Goal: Information Seeking & Learning: Learn about a topic

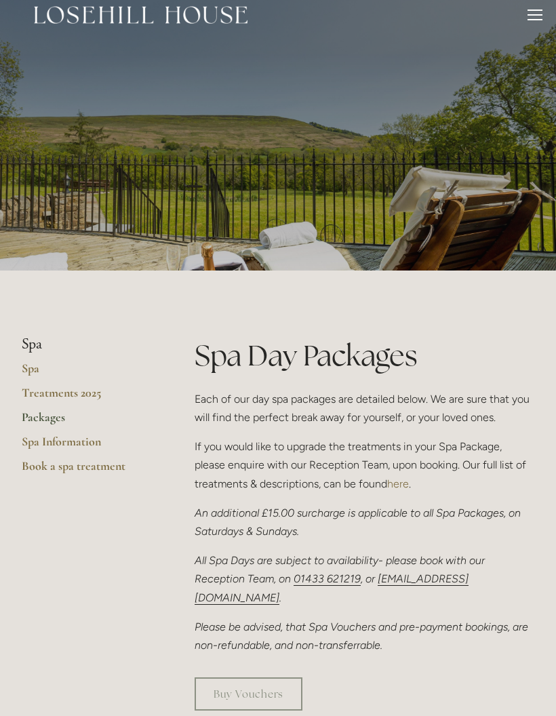
scroll to position [9, 0]
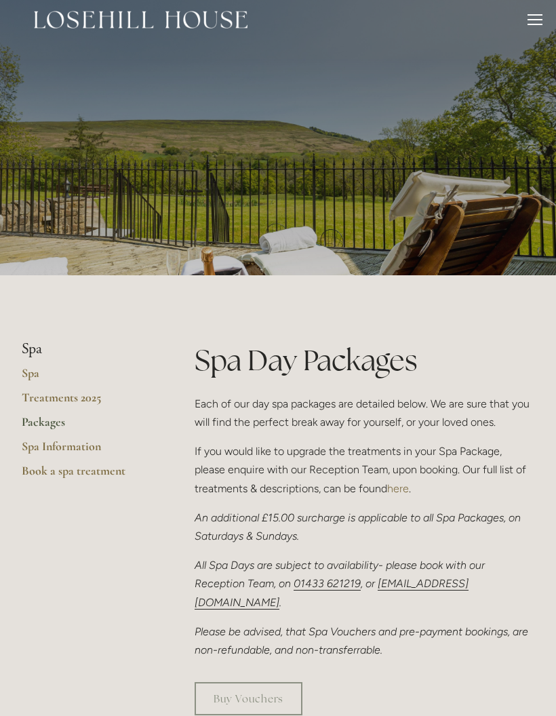
click at [76, 397] on link "Treatments 2025" at bounding box center [87, 403] width 130 height 24
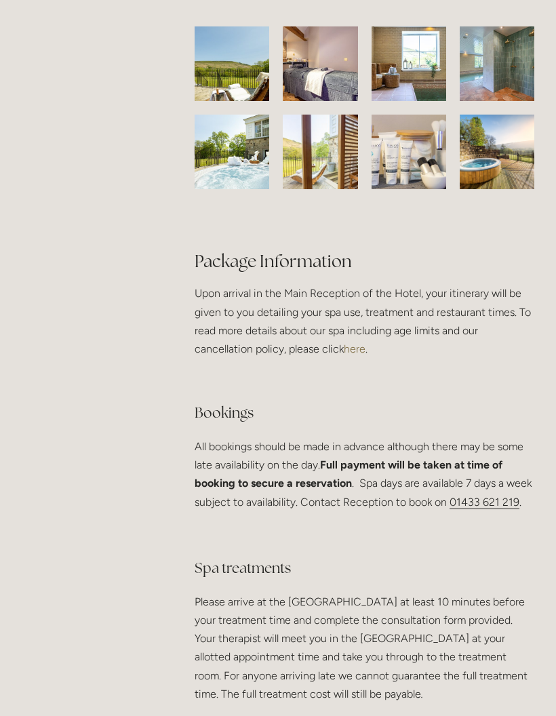
scroll to position [2490, 0]
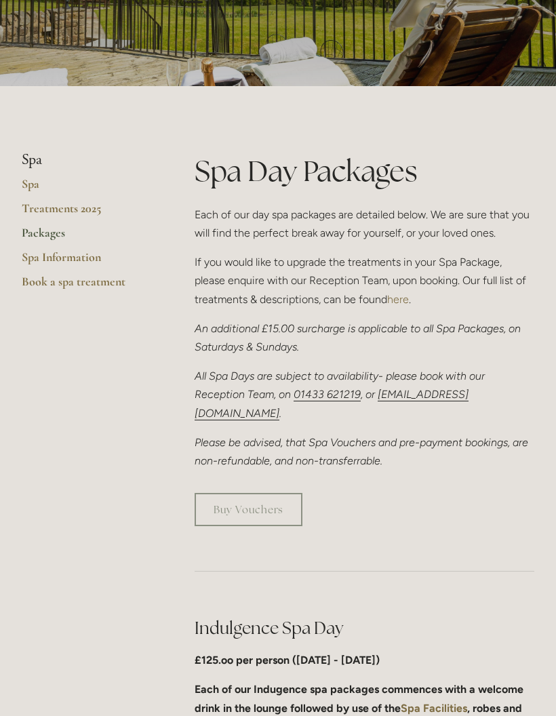
scroll to position [206, 0]
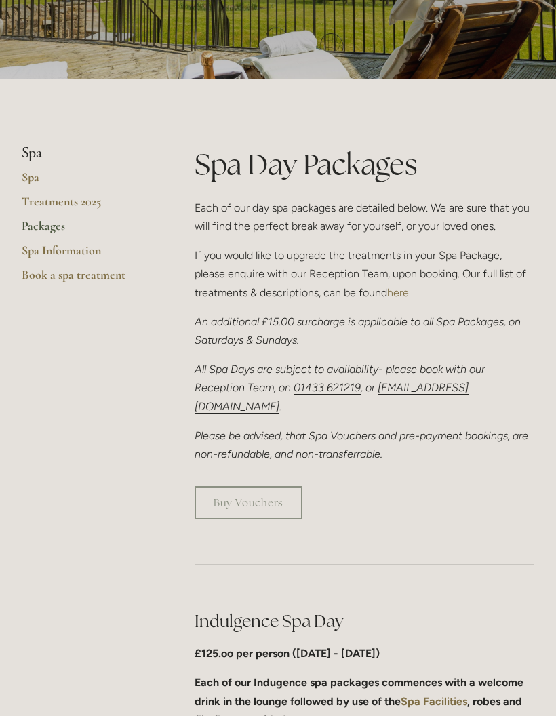
click at [52, 201] on link "Treatments 2025" at bounding box center [87, 206] width 130 height 24
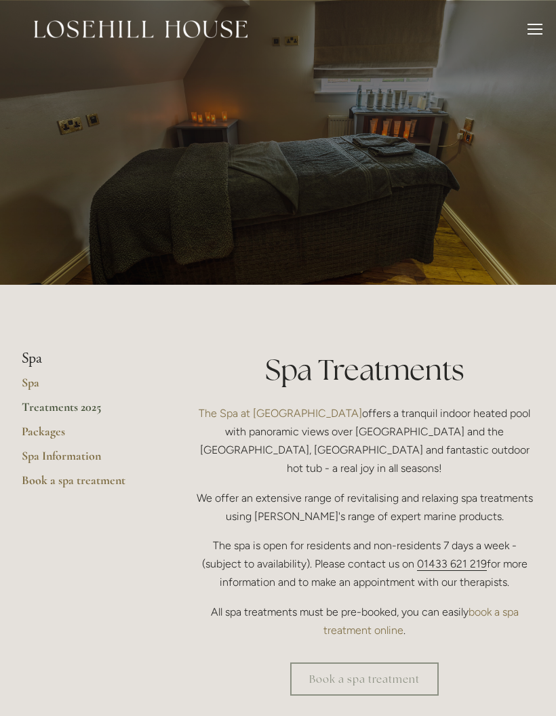
click at [81, 452] on link "Spa Information" at bounding box center [87, 460] width 130 height 24
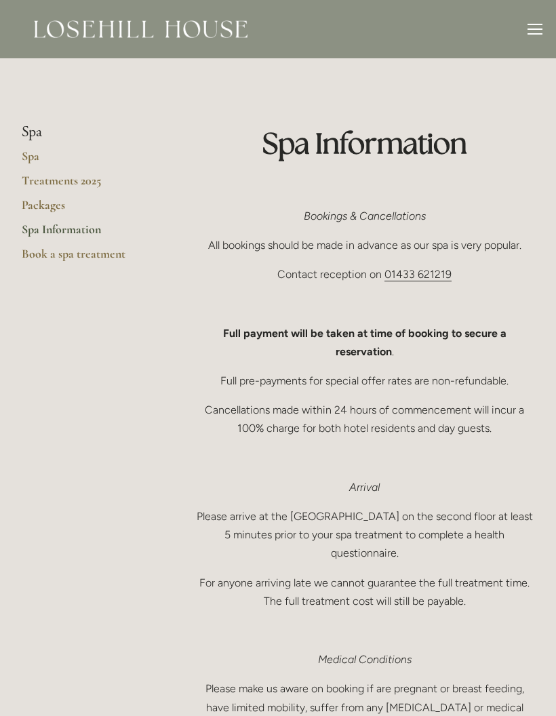
click at [50, 203] on link "Packages" at bounding box center [87, 209] width 130 height 24
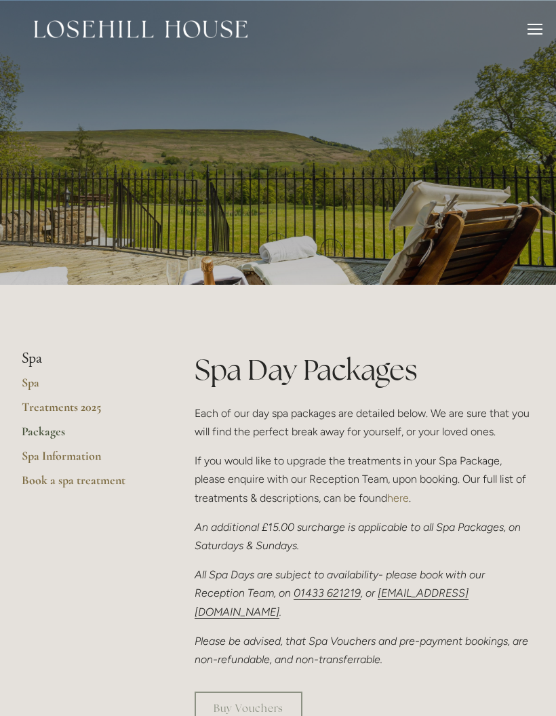
click at [537, 32] on div at bounding box center [535, 31] width 15 height 15
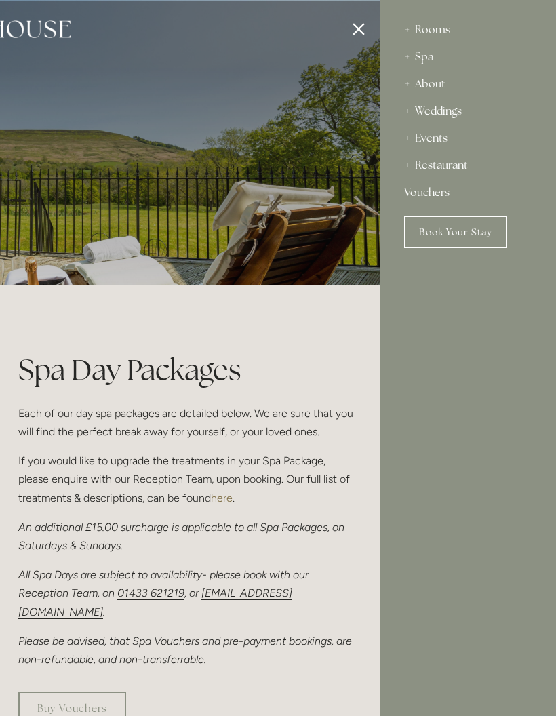
click at [434, 24] on div "Rooms" at bounding box center [468, 29] width 128 height 27
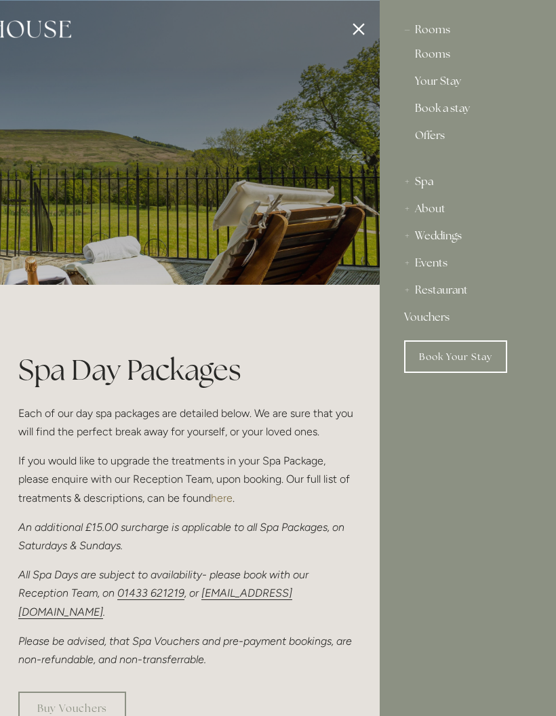
click at [437, 28] on div "Rooms" at bounding box center [468, 29] width 128 height 27
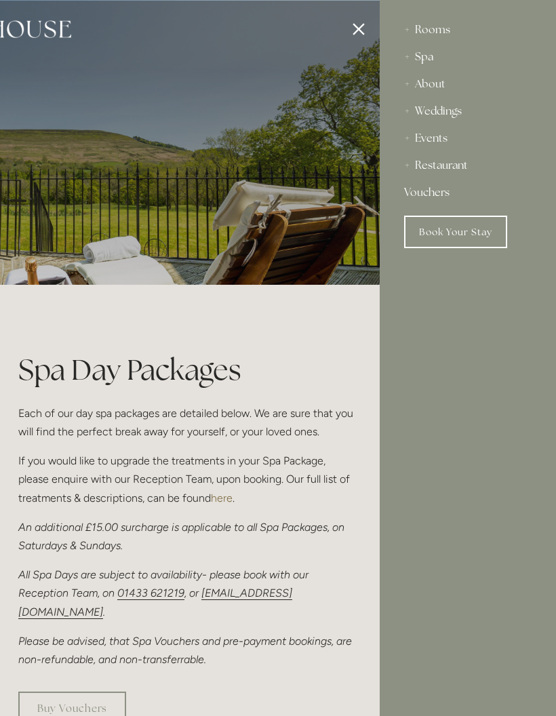
click at [427, 27] on div "Rooms" at bounding box center [468, 29] width 128 height 27
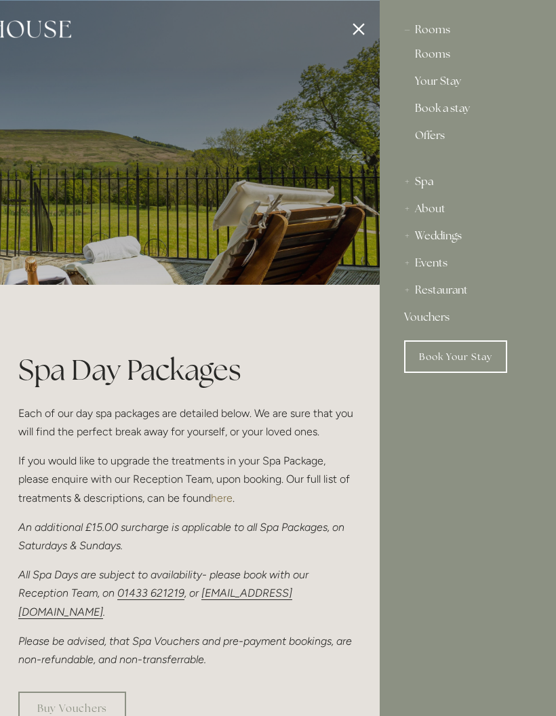
click at [426, 54] on link "Rooms" at bounding box center [468, 57] width 106 height 16
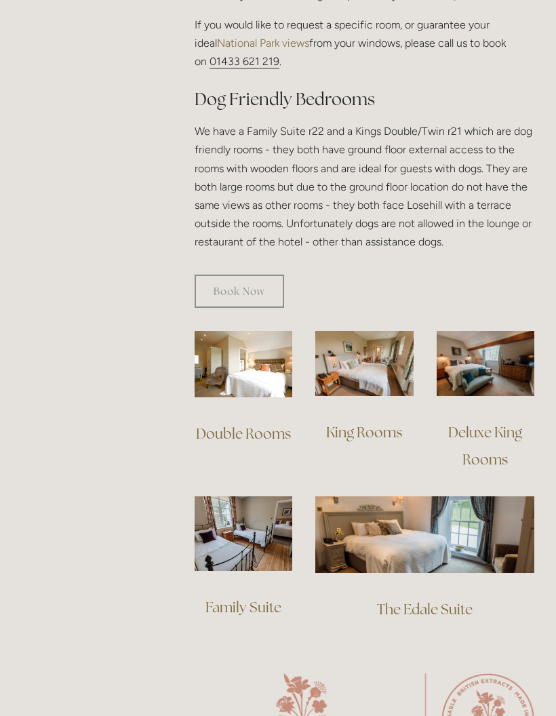
scroll to position [792, 0]
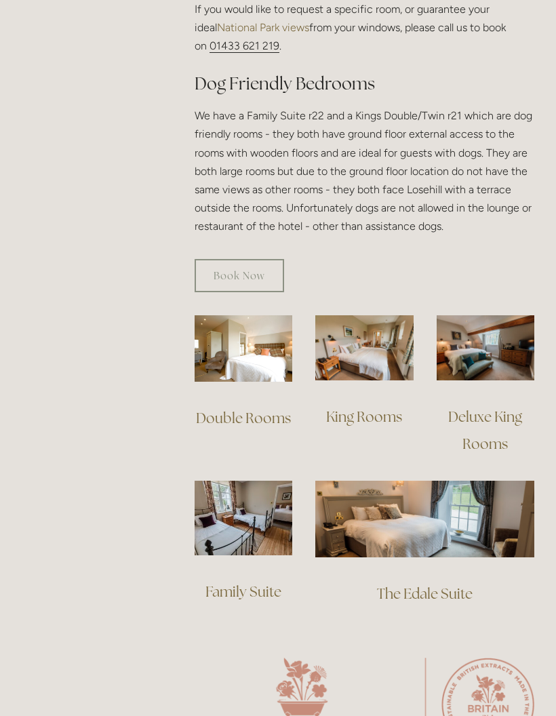
click at [267, 583] on link "Family Suite" at bounding box center [244, 592] width 76 height 18
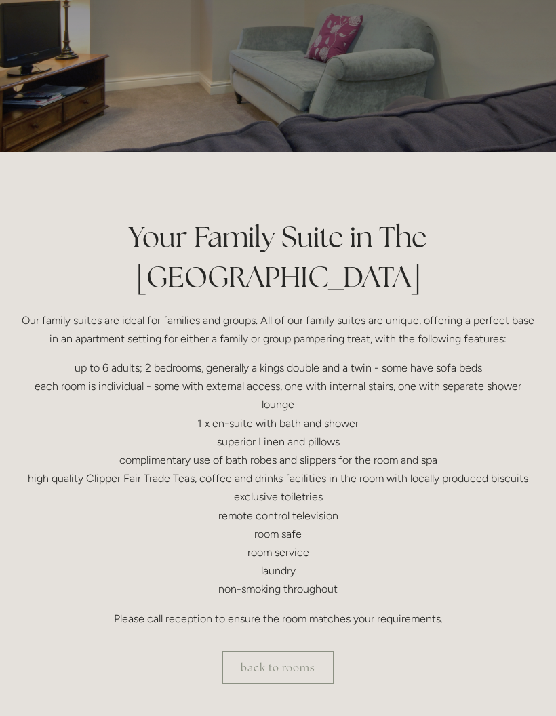
scroll to position [131, 0]
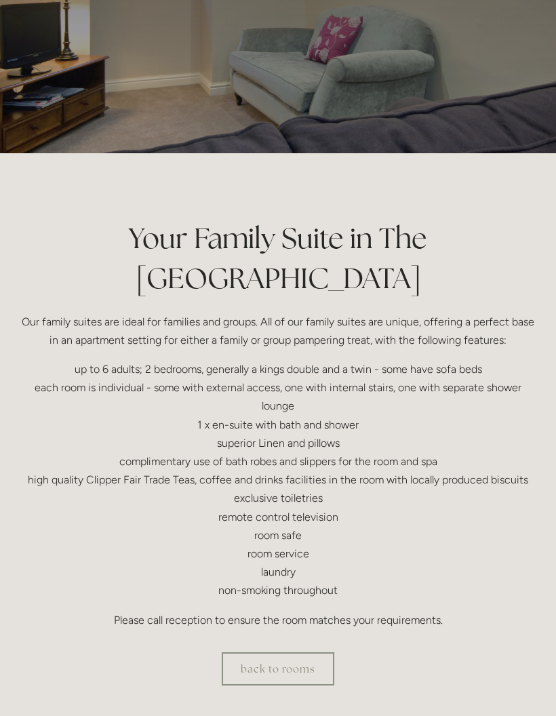
click at [294, 653] on link "back to rooms" at bounding box center [278, 669] width 113 height 33
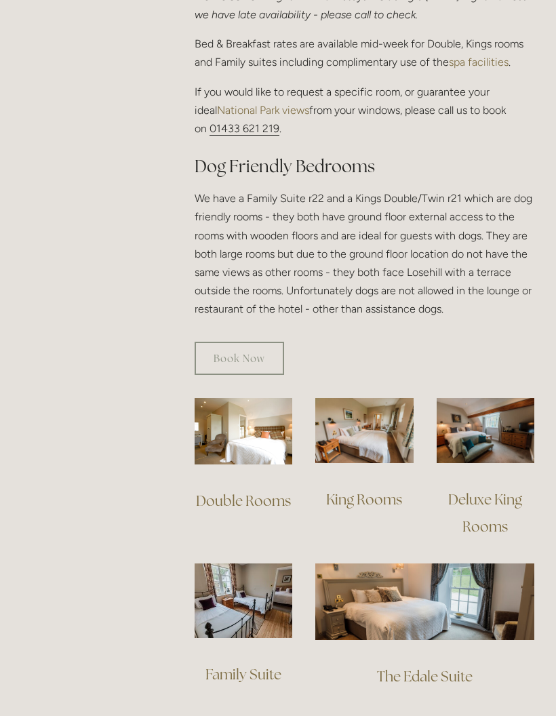
scroll to position [716, 0]
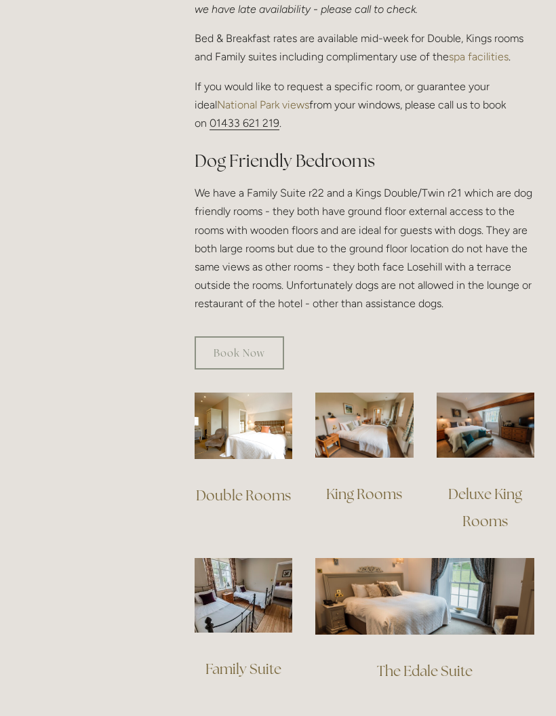
click at [452, 662] on link "The Edale Suite" at bounding box center [425, 671] width 96 height 18
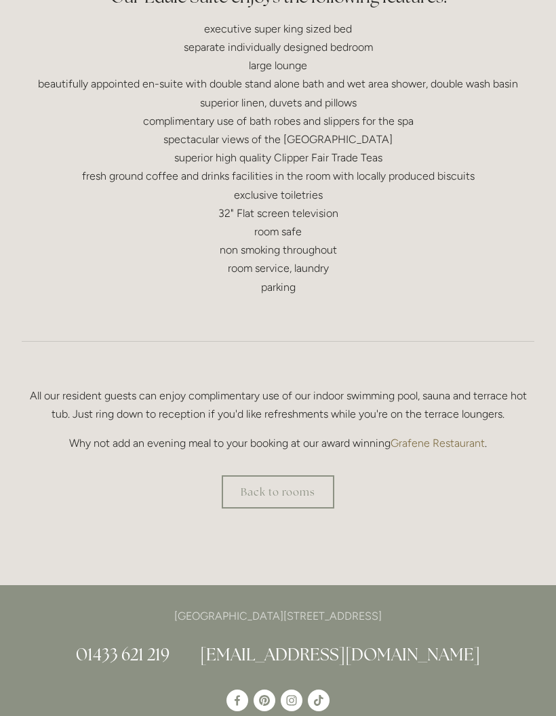
scroll to position [632, 0]
click at [283, 484] on link "Back to rooms" at bounding box center [278, 491] width 113 height 33
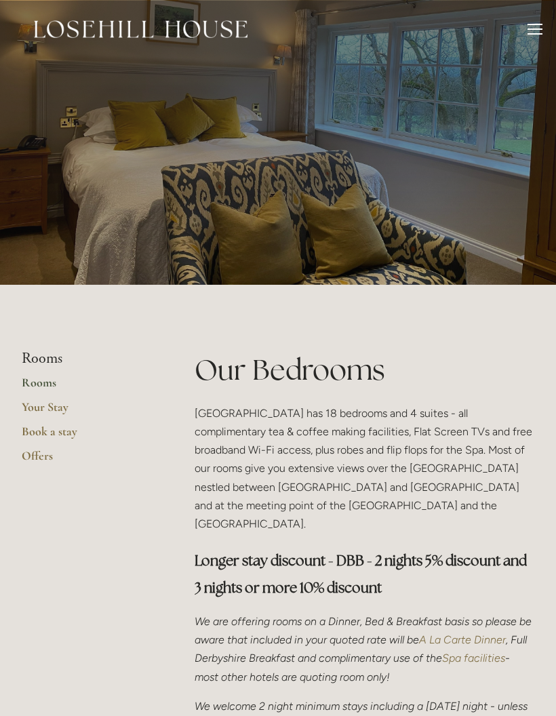
click at [67, 430] on link "Book a stay" at bounding box center [87, 436] width 130 height 24
click at [77, 427] on link "Book a stay" at bounding box center [87, 436] width 130 height 24
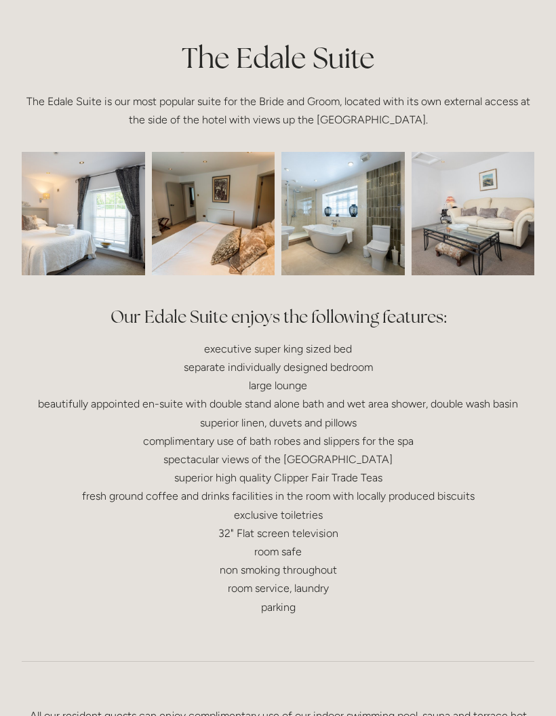
scroll to position [308, 0]
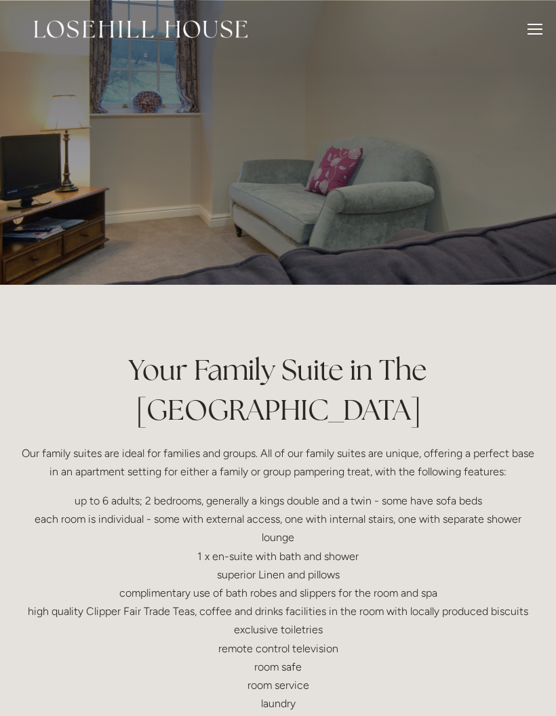
scroll to position [186, 0]
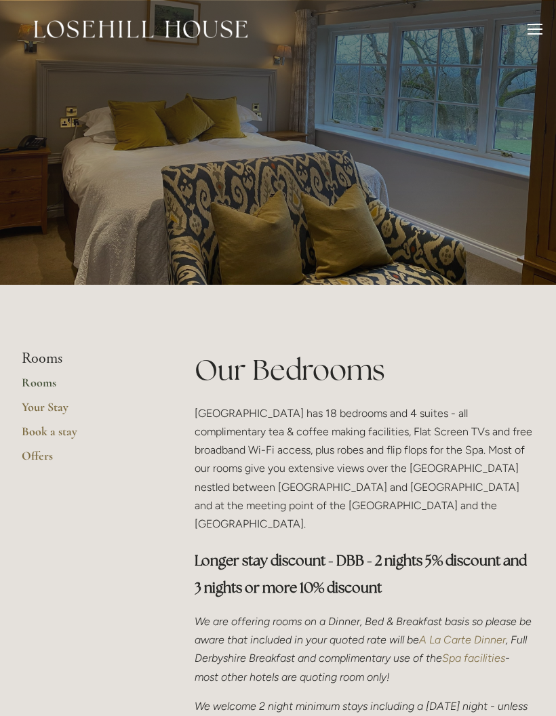
scroll to position [847, 0]
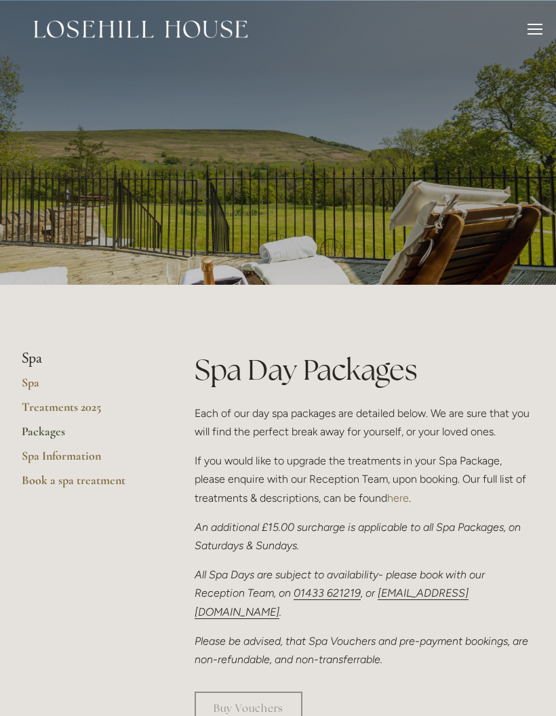
click at [535, 28] on div at bounding box center [535, 31] width 15 height 15
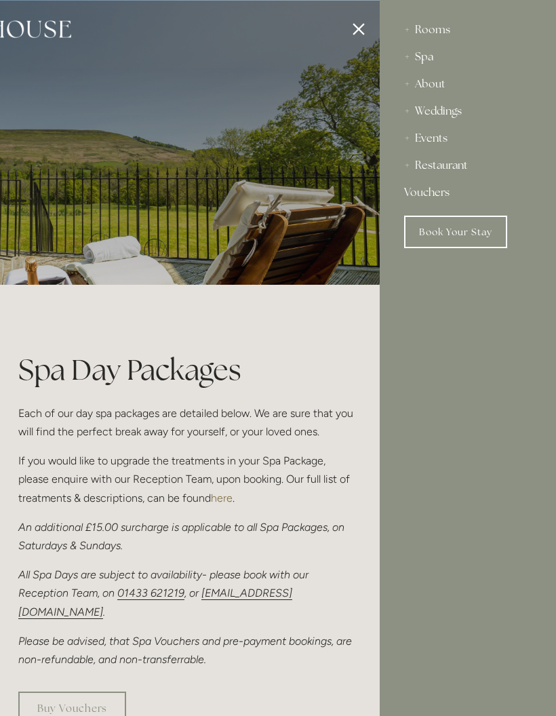
click at [443, 83] on div "About" at bounding box center [468, 84] width 128 height 27
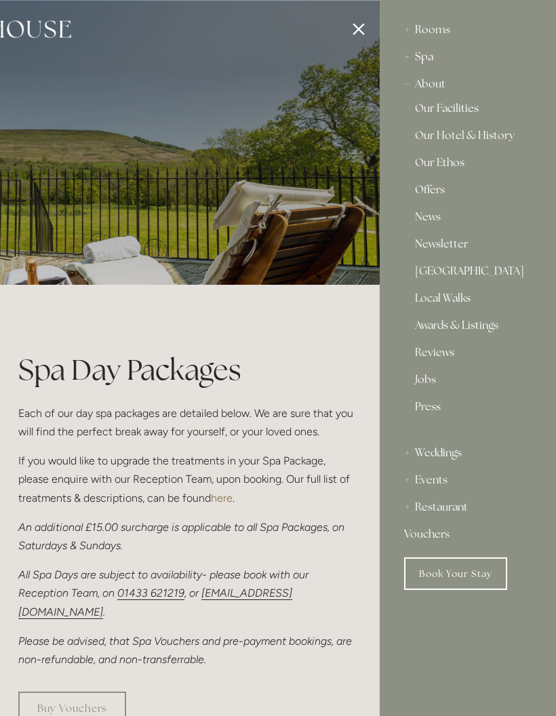
click at [460, 509] on div "Restaurant" at bounding box center [468, 507] width 128 height 27
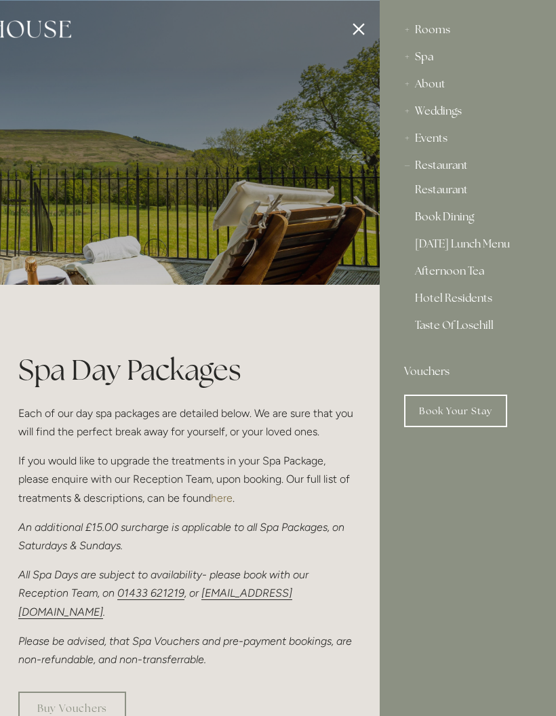
click at [459, 189] on link "Restaurant" at bounding box center [468, 192] width 106 height 16
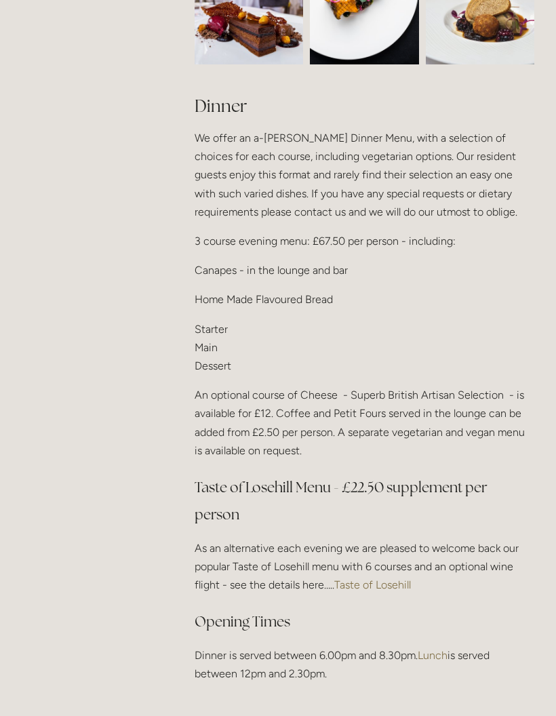
scroll to position [1462, 0]
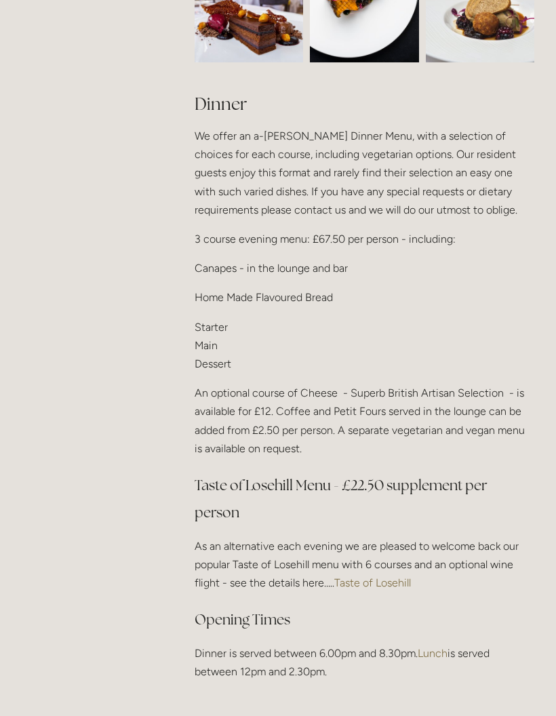
click at [402, 577] on link "Taste of Losehill" at bounding box center [372, 583] width 77 height 13
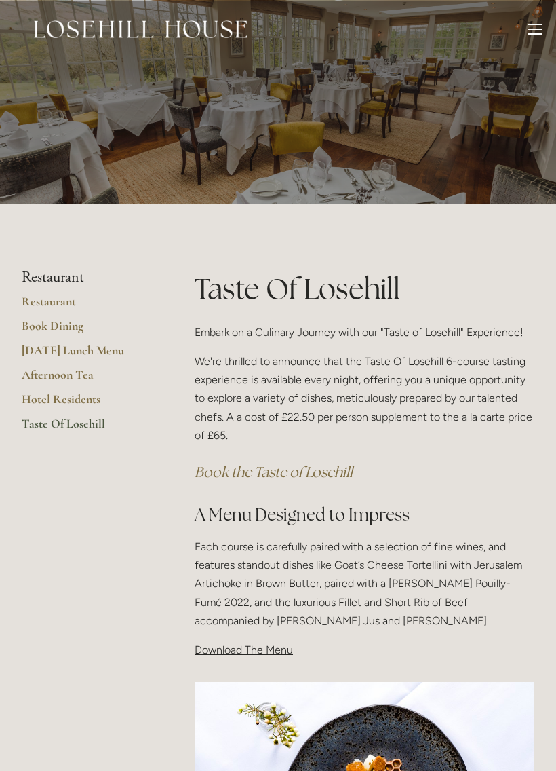
click at [75, 389] on link "Afternoon Tea" at bounding box center [87, 379] width 130 height 24
